Goal: Check status: Check status

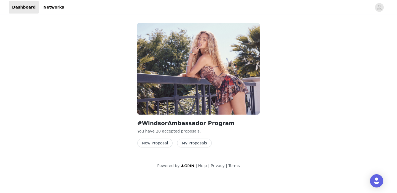
click at [193, 140] on button "My Proposals" at bounding box center [194, 142] width 35 height 9
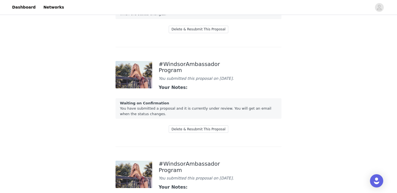
scroll to position [100, 0]
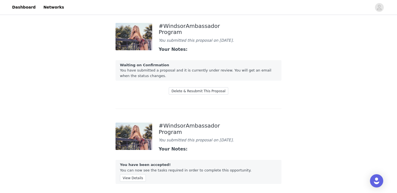
click at [150, 41] on img at bounding box center [134, 36] width 37 height 27
click at [175, 56] on div "#WindsorAmbassador Program You submitted this proposal on [DATE]. Your Notes: W…" at bounding box center [199, 64] width 166 height 89
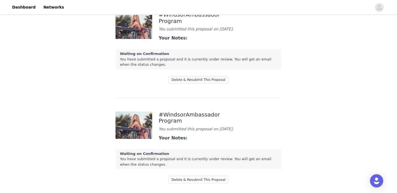
scroll to position [0, 0]
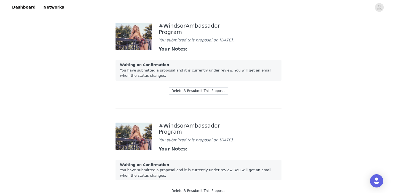
click at [175, 49] on strong "Your Notes:" at bounding box center [173, 48] width 29 height 5
click at [152, 75] on div "Waiting on Confirmation You have submitted a proposal and it is currently under…" at bounding box center [199, 70] width 166 height 21
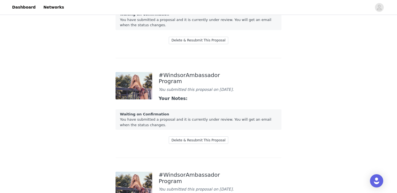
click at [145, 35] on div "#WindsorAmbassador Program You submitted this proposal on [DATE]. Your Notes: W…" at bounding box center [199, 13] width 166 height 89
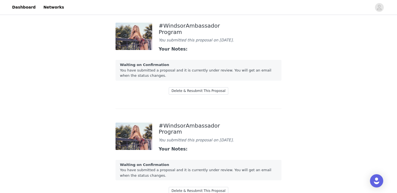
click at [133, 44] on img at bounding box center [134, 36] width 37 height 27
click at [142, 69] on div "Waiting on Confirmation You have submitted a proposal and it is currently under…" at bounding box center [199, 70] width 166 height 21
